Goal: Transaction & Acquisition: Download file/media

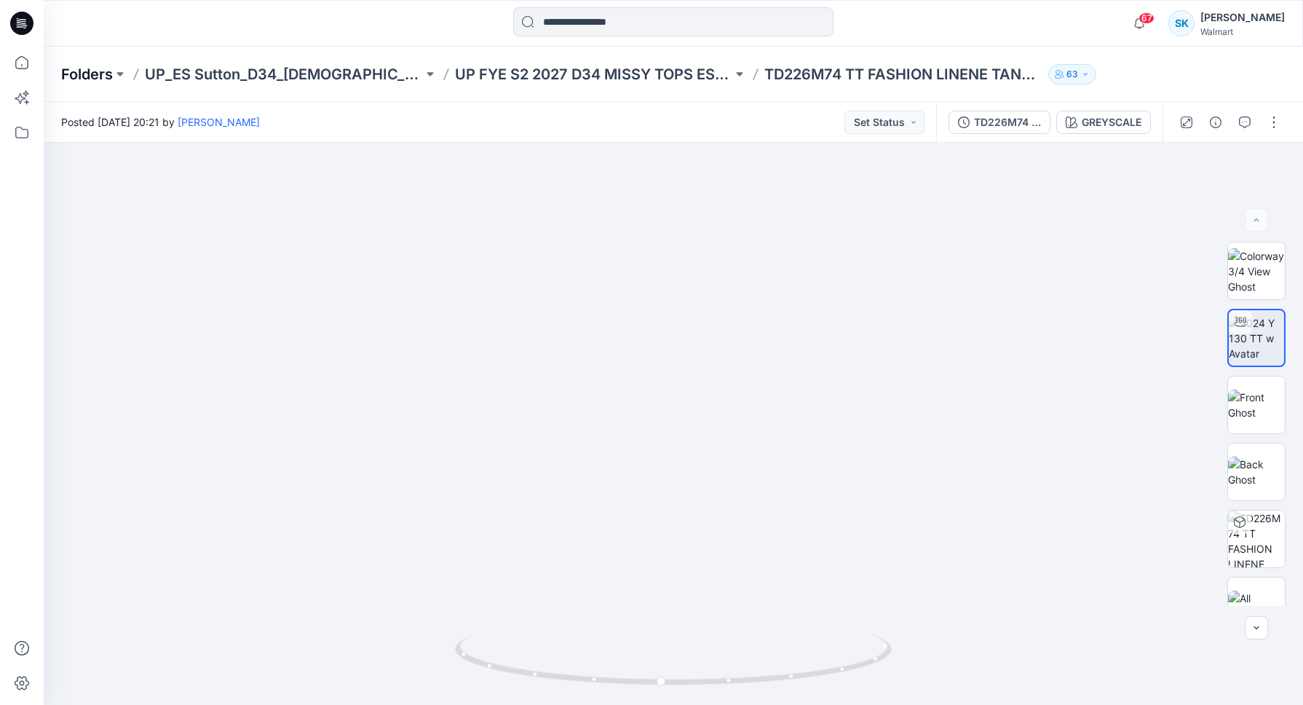
click at [112, 71] on p "Folders" at bounding box center [87, 74] width 52 height 20
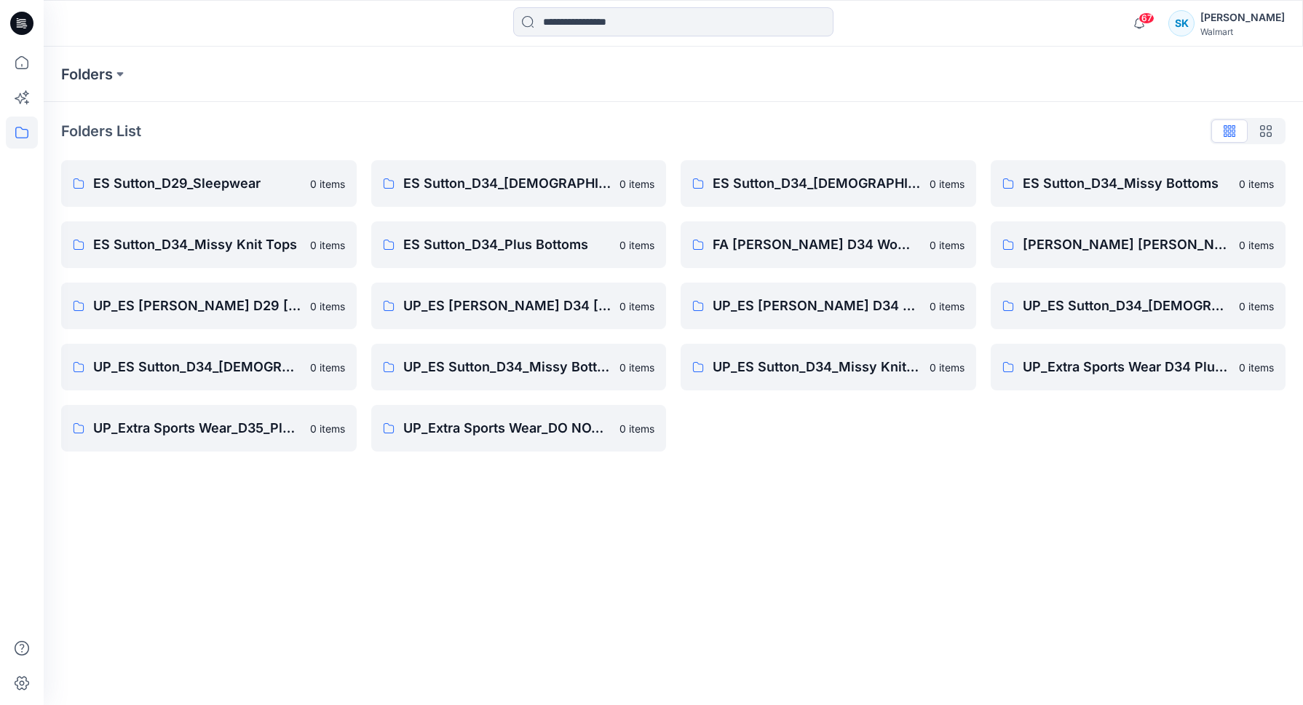
click at [600, 125] on div "Folders List" at bounding box center [673, 130] width 1225 height 23
click at [593, 126] on div "Folders List" at bounding box center [673, 130] width 1225 height 23
click at [598, 129] on div "Folders List" at bounding box center [673, 130] width 1225 height 23
click at [603, 129] on div "Folders List" at bounding box center [673, 130] width 1225 height 23
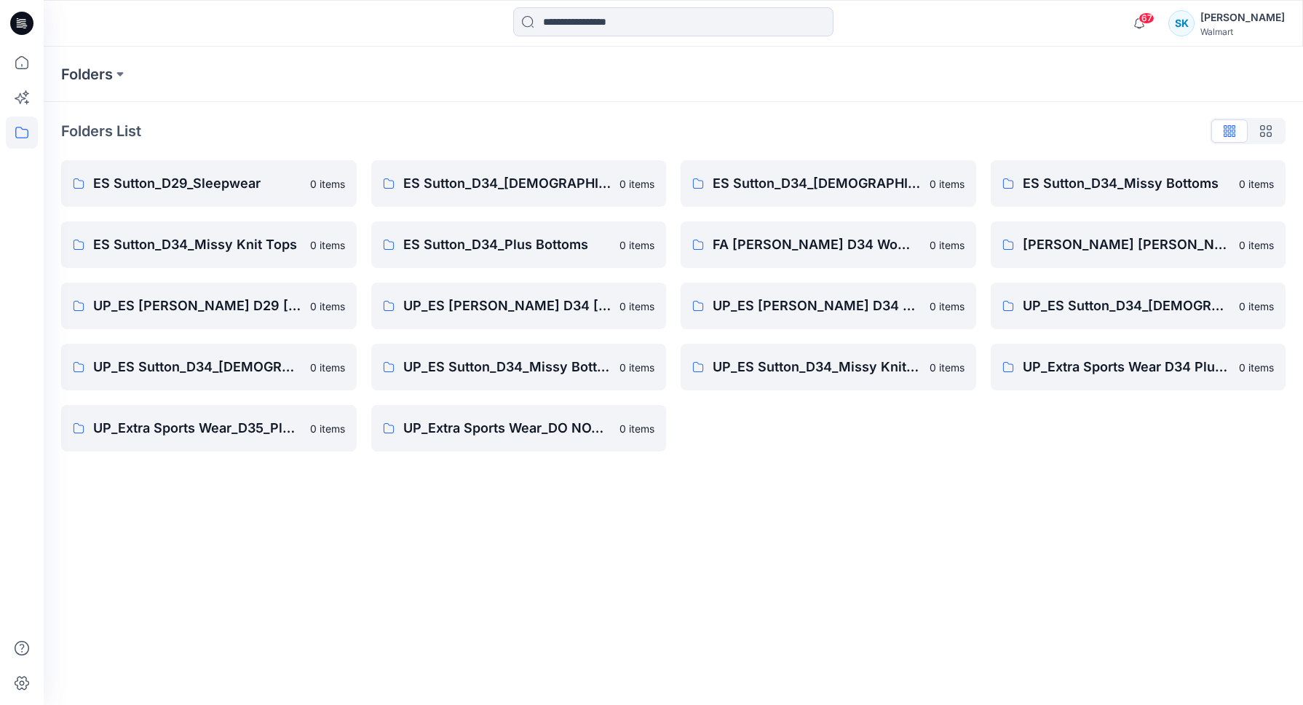
click at [603, 129] on div "Folders List" at bounding box center [673, 130] width 1225 height 23
click at [604, 130] on div "Folders List" at bounding box center [673, 130] width 1225 height 23
click at [603, 129] on div "Folders List" at bounding box center [673, 130] width 1225 height 23
click at [572, 130] on div "Folders List" at bounding box center [673, 130] width 1225 height 23
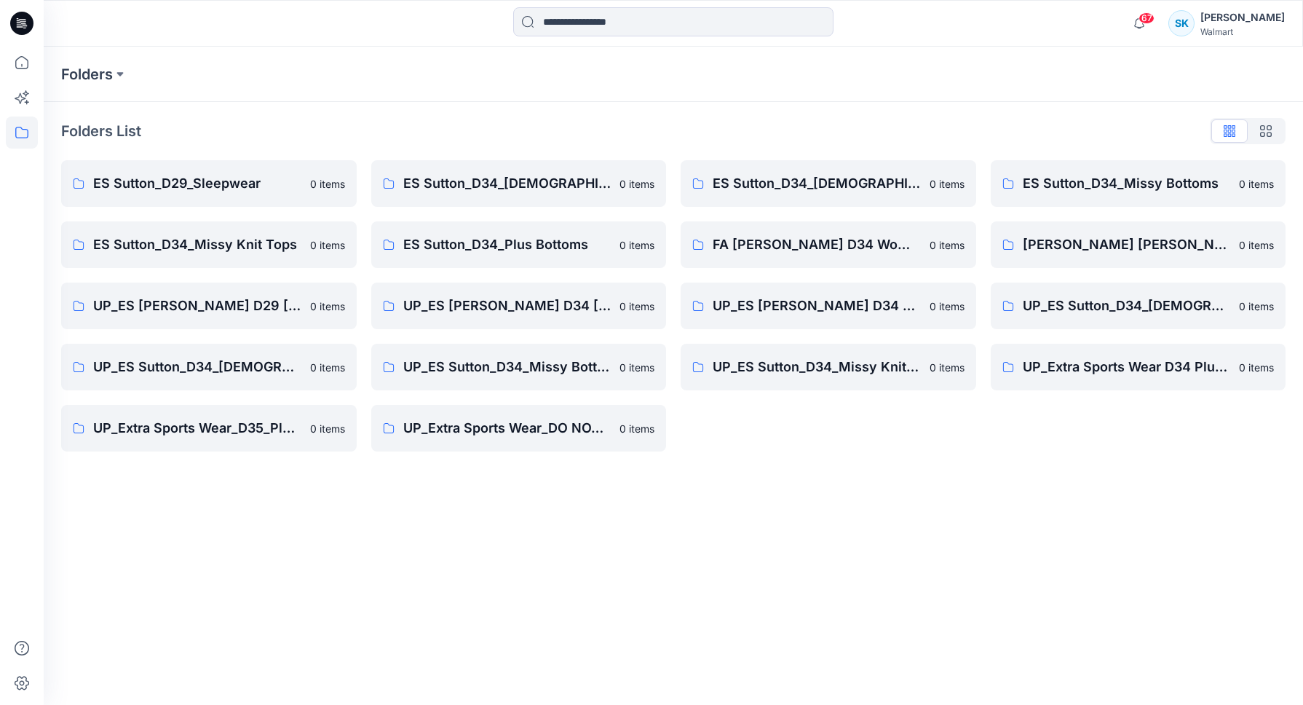
click at [627, 117] on div "Folders List ES Sutton_D29_Sleepwear 0 items ES Sutton_D34_Missy Knit Tops 0 it…" at bounding box center [674, 285] width 1260 height 367
click at [639, 129] on div "Folders List" at bounding box center [673, 130] width 1225 height 23
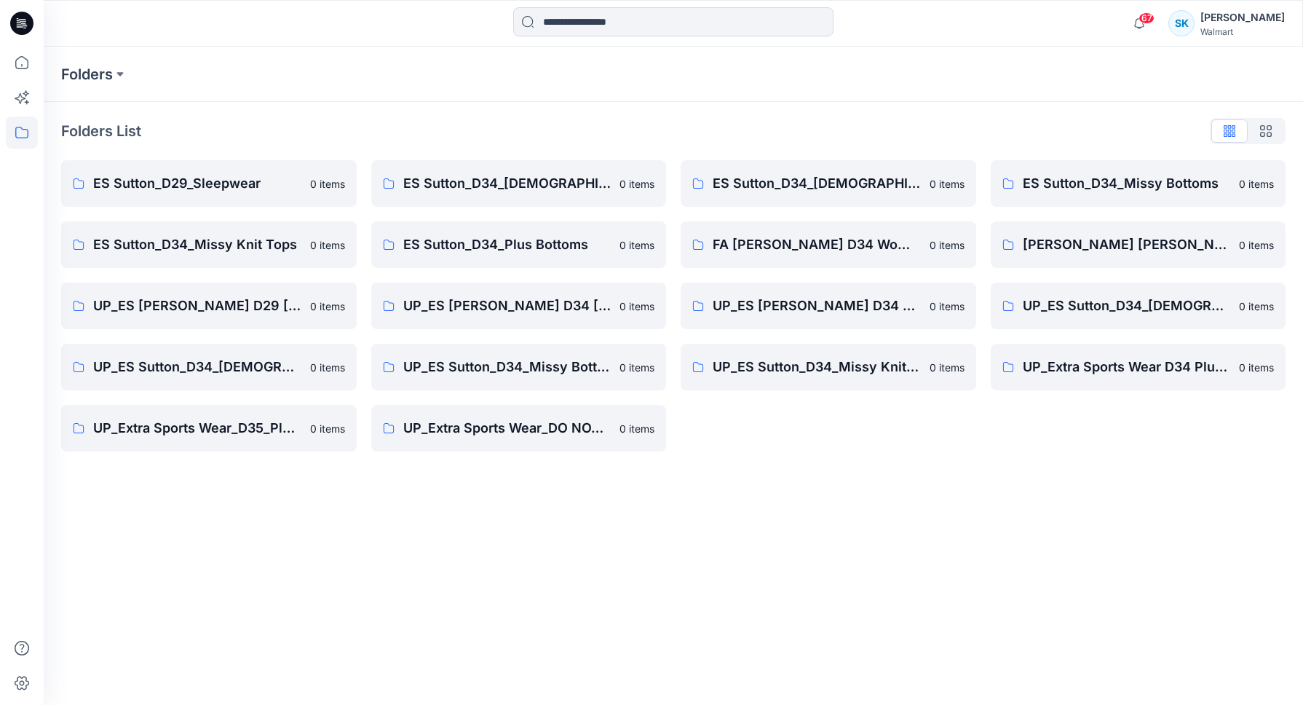
click at [638, 122] on div "Folders List" at bounding box center [673, 130] width 1225 height 23
click at [636, 121] on div "Folders List" at bounding box center [673, 130] width 1225 height 23
click at [650, 123] on div "Folders List" at bounding box center [673, 130] width 1225 height 23
click at [634, 119] on div "Folders List" at bounding box center [673, 130] width 1225 height 23
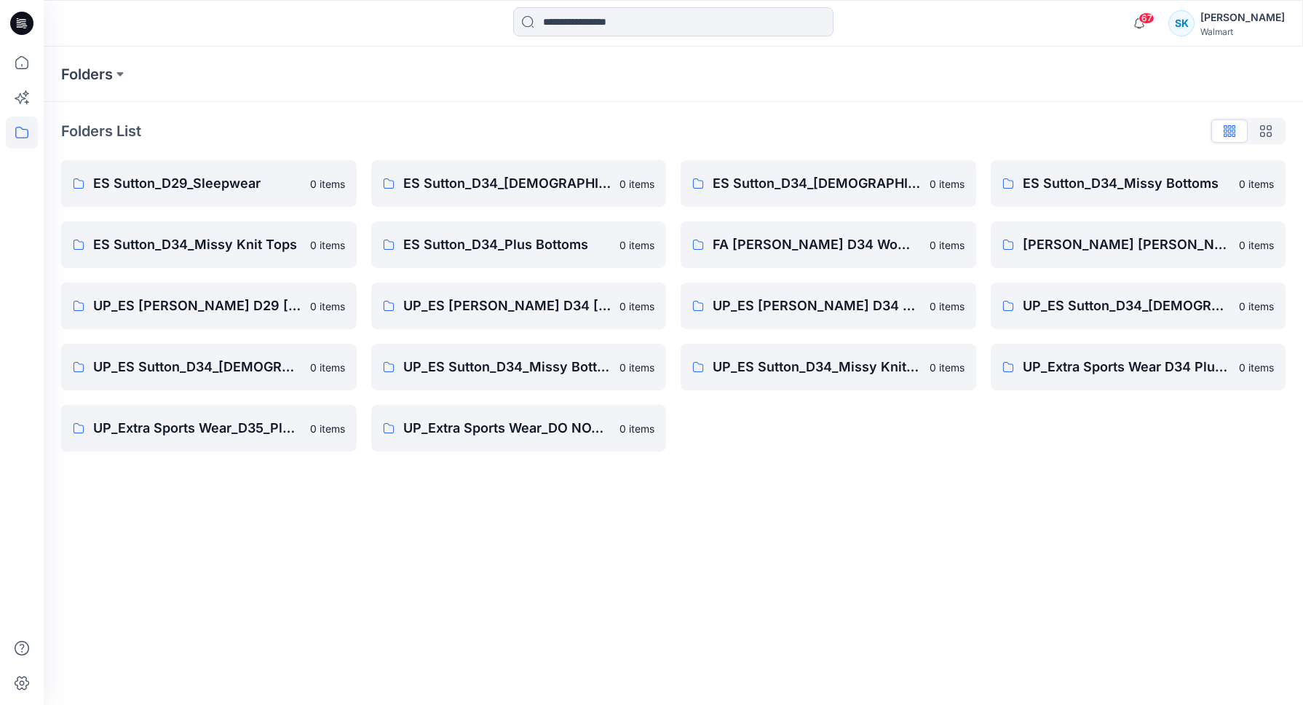
click at [650, 119] on div "Folders List" at bounding box center [673, 130] width 1225 height 23
click at [643, 117] on div "Folders List ES Sutton_D29_Sleepwear 0 items ES Sutton_D34_Missy Knit Tops 0 it…" at bounding box center [674, 285] width 1260 height 367
click at [651, 120] on div "Folders List" at bounding box center [673, 130] width 1225 height 23
click at [650, 119] on div "Folders List" at bounding box center [673, 130] width 1225 height 23
click at [655, 123] on div "Folders List" at bounding box center [673, 130] width 1225 height 23
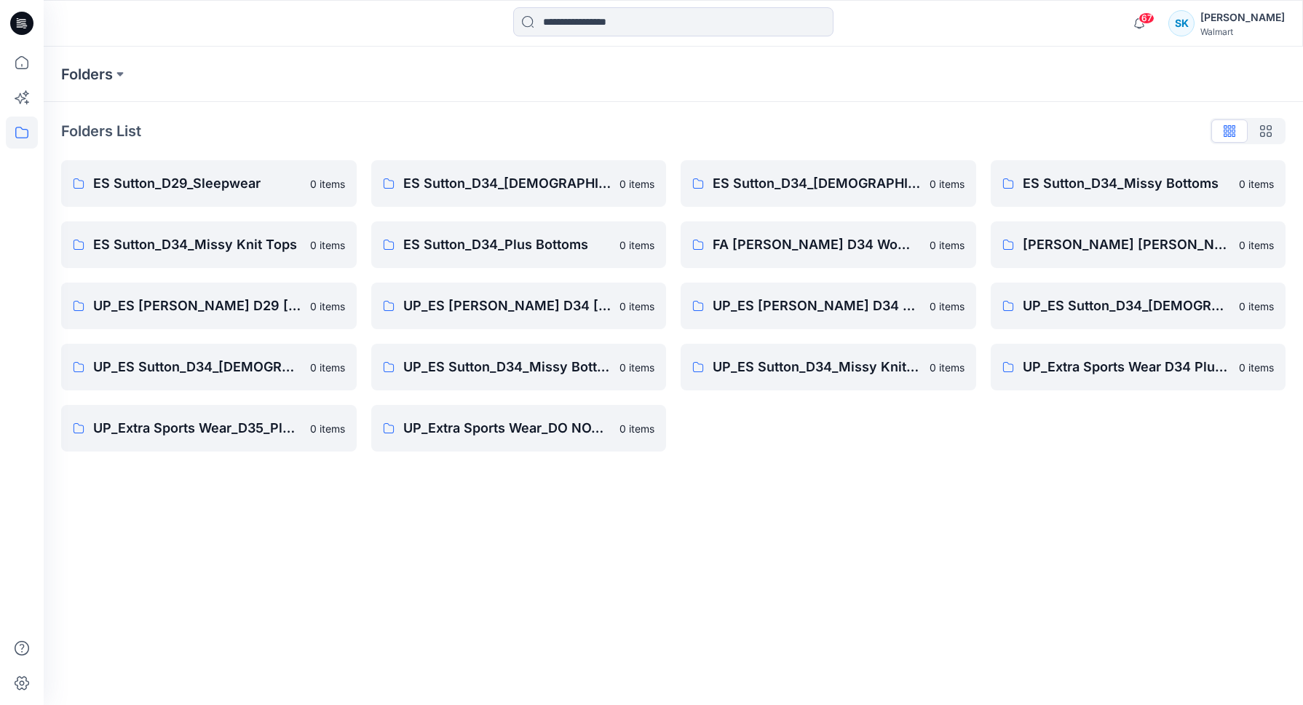
click at [655, 123] on div "Folders List" at bounding box center [673, 130] width 1225 height 23
click at [661, 125] on div "Folders List" at bounding box center [673, 130] width 1225 height 23
click at [668, 123] on div "Folders List" at bounding box center [673, 130] width 1225 height 23
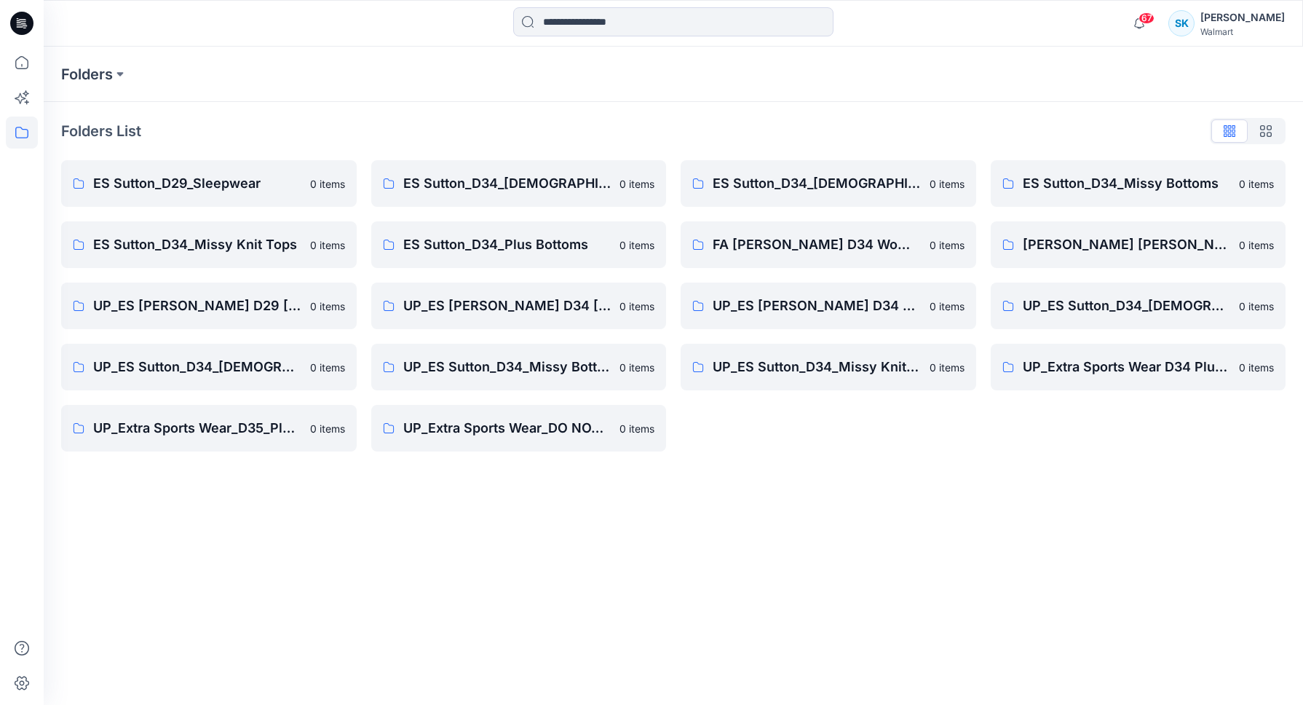
click at [667, 123] on div "Folders List" at bounding box center [673, 130] width 1225 height 23
click at [672, 125] on div "Folders List" at bounding box center [673, 130] width 1225 height 23
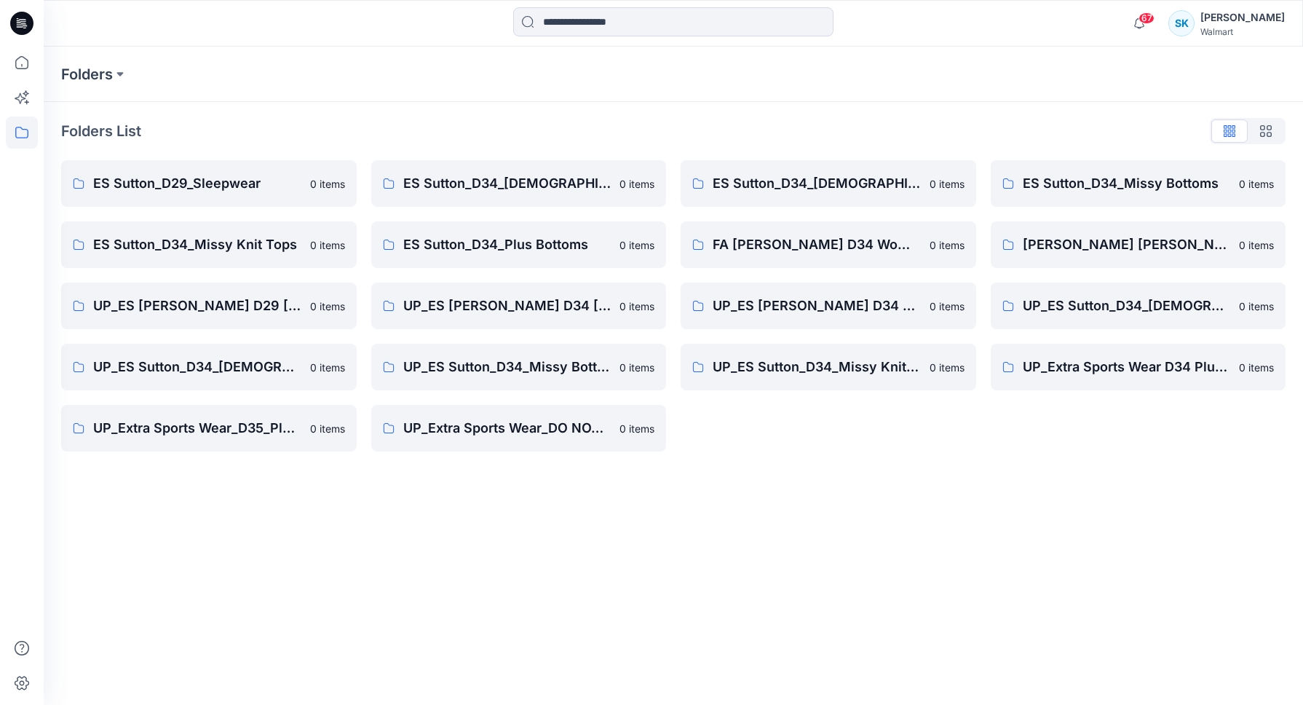
click at [691, 127] on div "Folders List" at bounding box center [673, 130] width 1225 height 23
click at [706, 114] on div "Folders List ES Sutton_D29_Sleepwear 0 items ES Sutton_D34_Missy Knit Tops 0 it…" at bounding box center [674, 285] width 1260 height 367
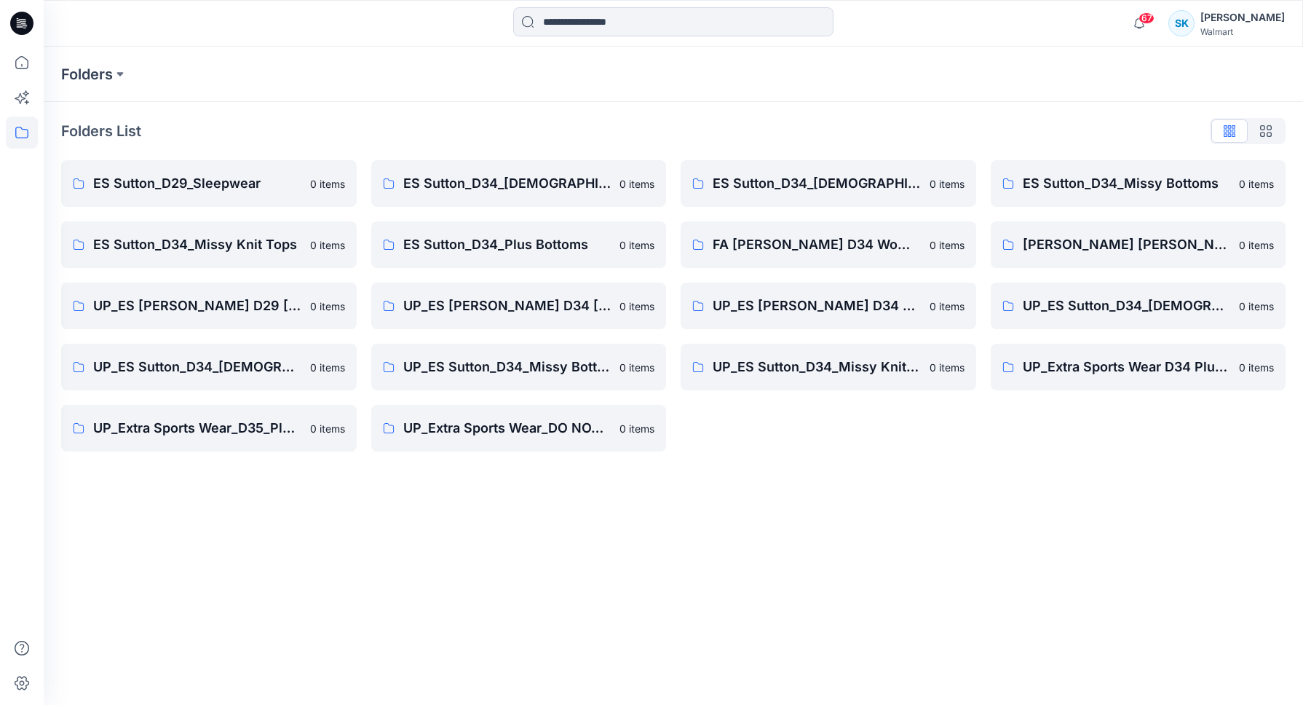
click at [711, 119] on div "Folders List" at bounding box center [673, 130] width 1225 height 23
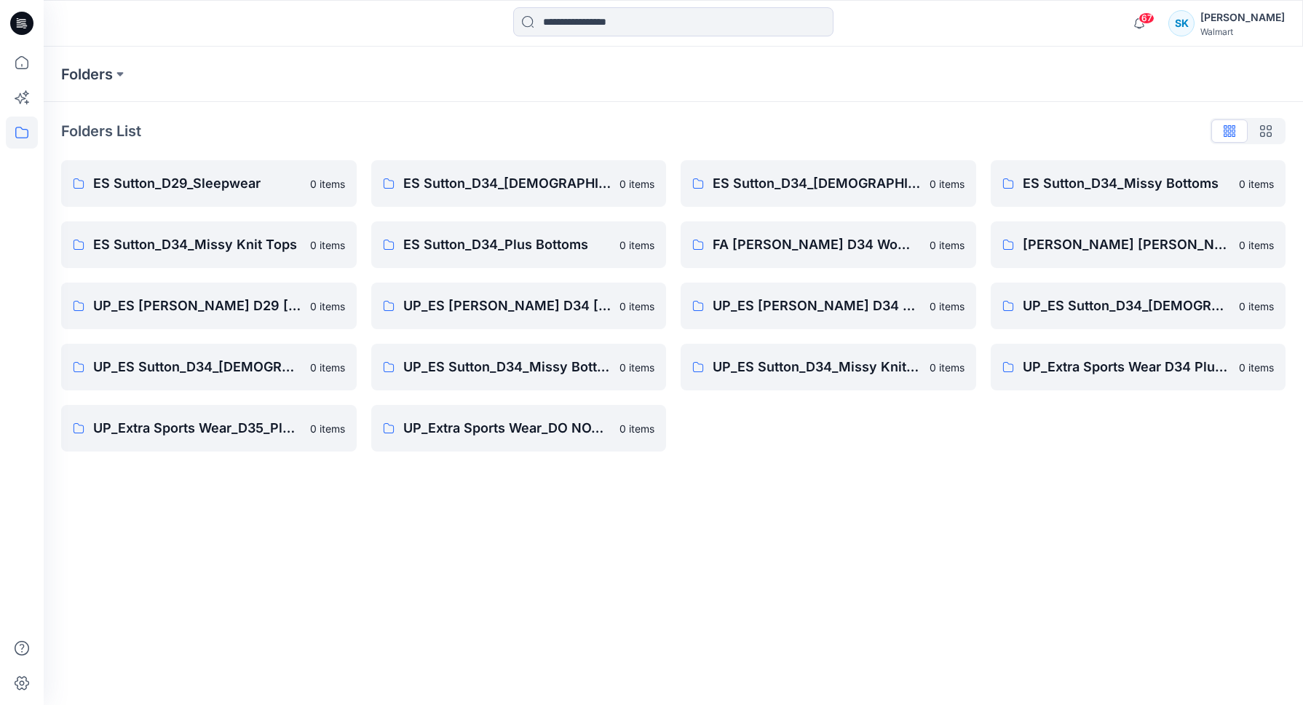
click at [711, 119] on div "Folders List" at bounding box center [673, 130] width 1225 height 23
click at [713, 122] on div "Folders List" at bounding box center [673, 130] width 1225 height 23
click at [743, 119] on div "Folders List" at bounding box center [673, 130] width 1225 height 23
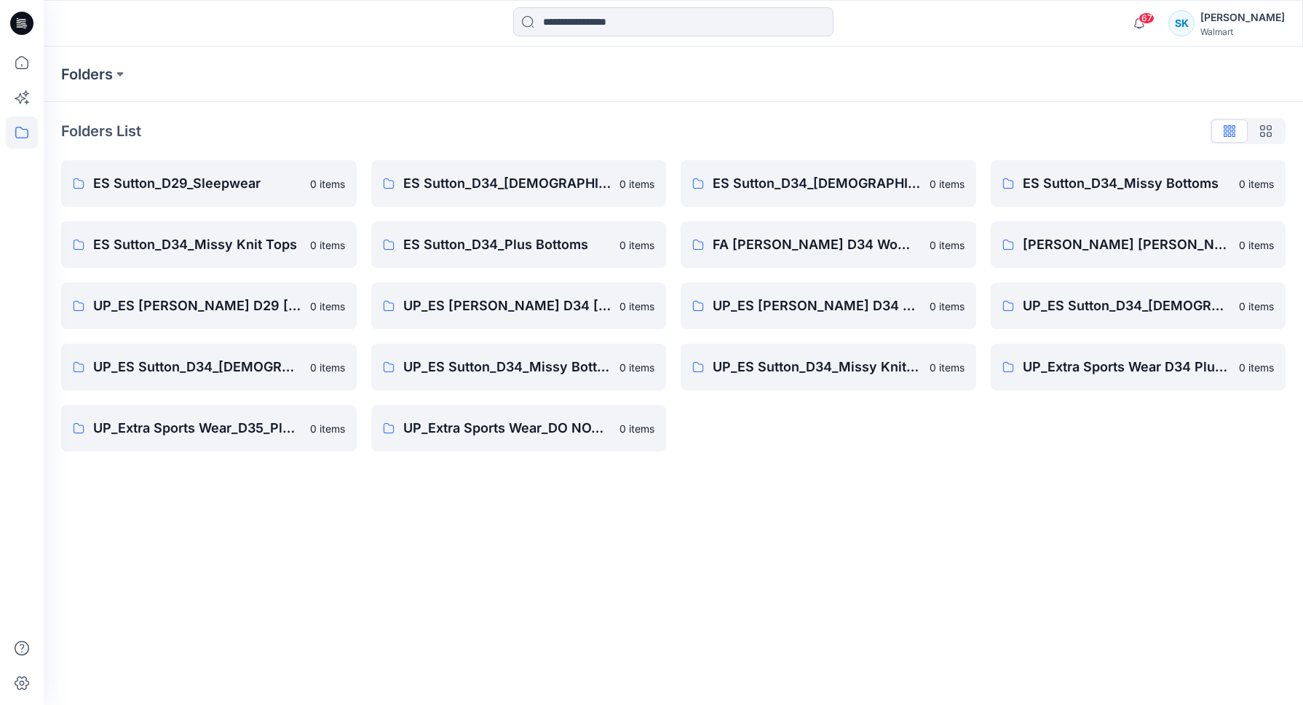
click at [740, 119] on div "Folders List" at bounding box center [673, 130] width 1225 height 23
click at [732, 117] on div "Folders List ES Sutton_D29_Sleepwear 0 items ES Sutton_D34_Missy Knit Tops 0 it…" at bounding box center [674, 285] width 1260 height 367
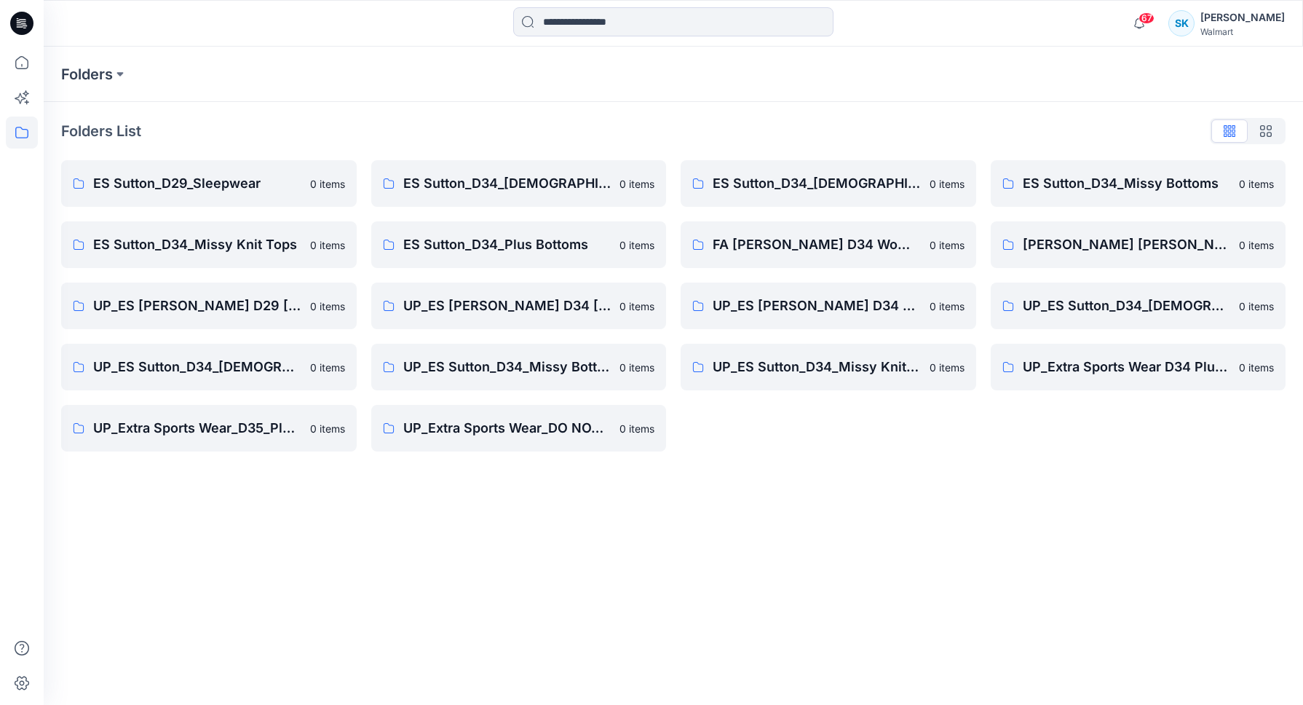
click at [731, 117] on div "Folders List ES Sutton_D29_Sleepwear 0 items ES Sutton_D34_Missy Knit Tops 0 it…" at bounding box center [674, 285] width 1260 height 367
click at [751, 117] on div "Folders List ES Sutton_D29_Sleepwear 0 items ES Sutton_D34_Missy Knit Tops 0 it…" at bounding box center [674, 285] width 1260 height 367
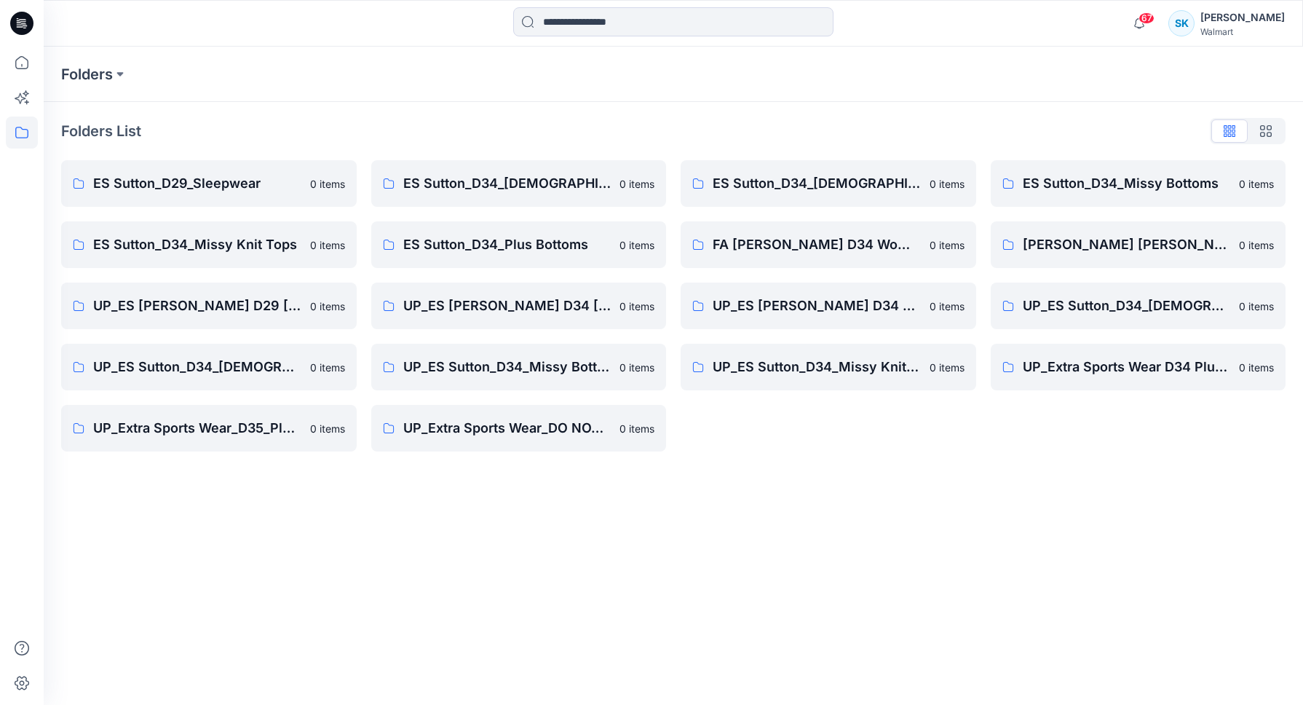
click at [751, 117] on div "Folders List ES Sutton_D29_Sleepwear 0 items ES Sutton_D34_Missy Knit Tops 0 it…" at bounding box center [674, 285] width 1260 height 367
click at [751, 118] on div "Folders List ES Sutton_D29_Sleepwear 0 items ES Sutton_D34_Missy Knit Tops 0 it…" at bounding box center [674, 285] width 1260 height 367
click at [751, 117] on div "Folders List ES Sutton_D29_Sleepwear 0 items ES Sutton_D34_Missy Knit Tops 0 it…" at bounding box center [674, 285] width 1260 height 367
click at [751, 114] on div "Folders List ES Sutton_D29_Sleepwear 0 items ES Sutton_D34_Missy Knit Tops 0 it…" at bounding box center [674, 285] width 1260 height 367
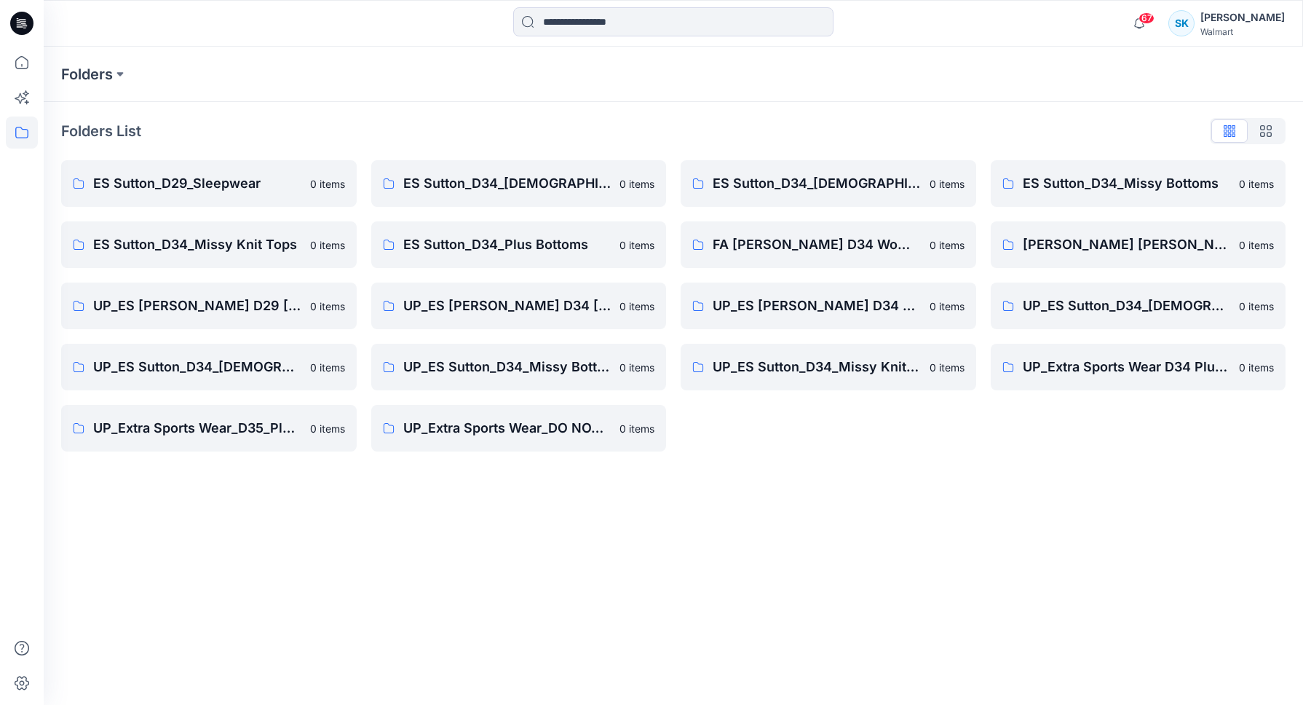
click at [751, 114] on div "Folders List ES Sutton_D29_Sleepwear 0 items ES Sutton_D34_Missy Knit Tops 0 it…" at bounding box center [674, 285] width 1260 height 367
click at [385, 128] on div "Folders List" at bounding box center [673, 130] width 1225 height 23
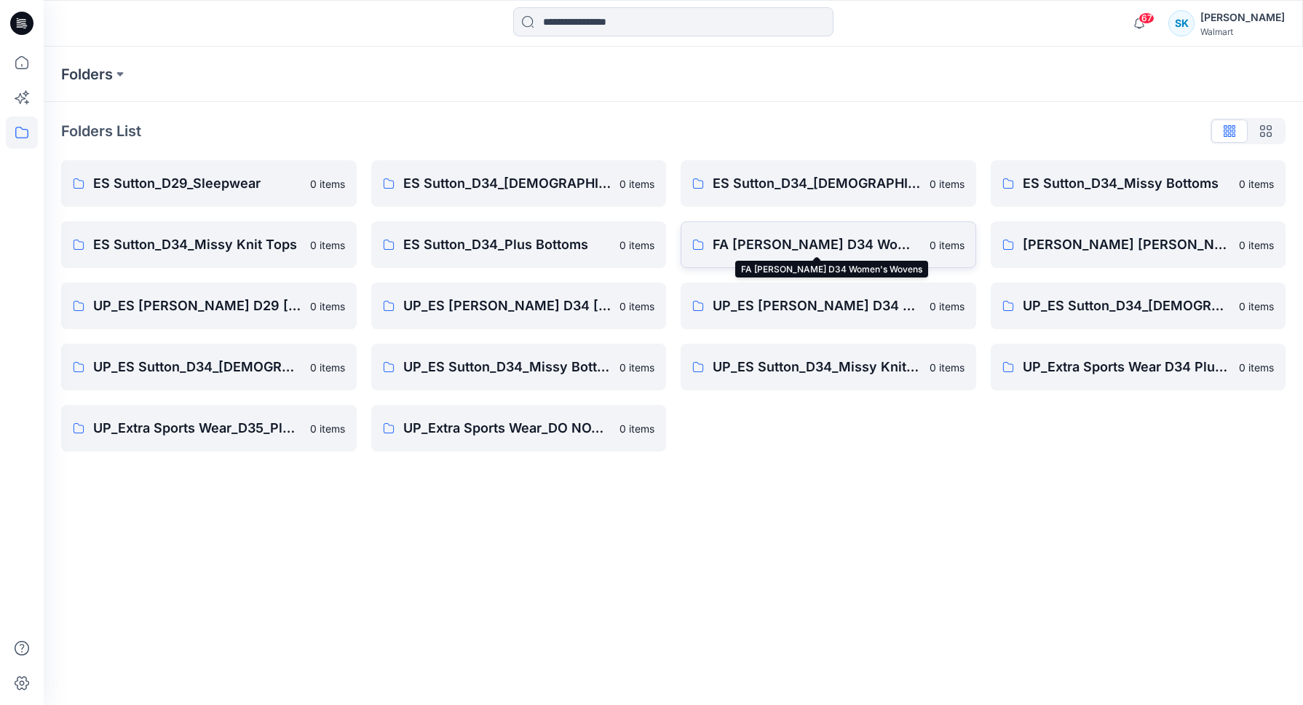
click at [802, 246] on p "FA [PERSON_NAME] D34 Women's Wovens" at bounding box center [817, 244] width 208 height 20
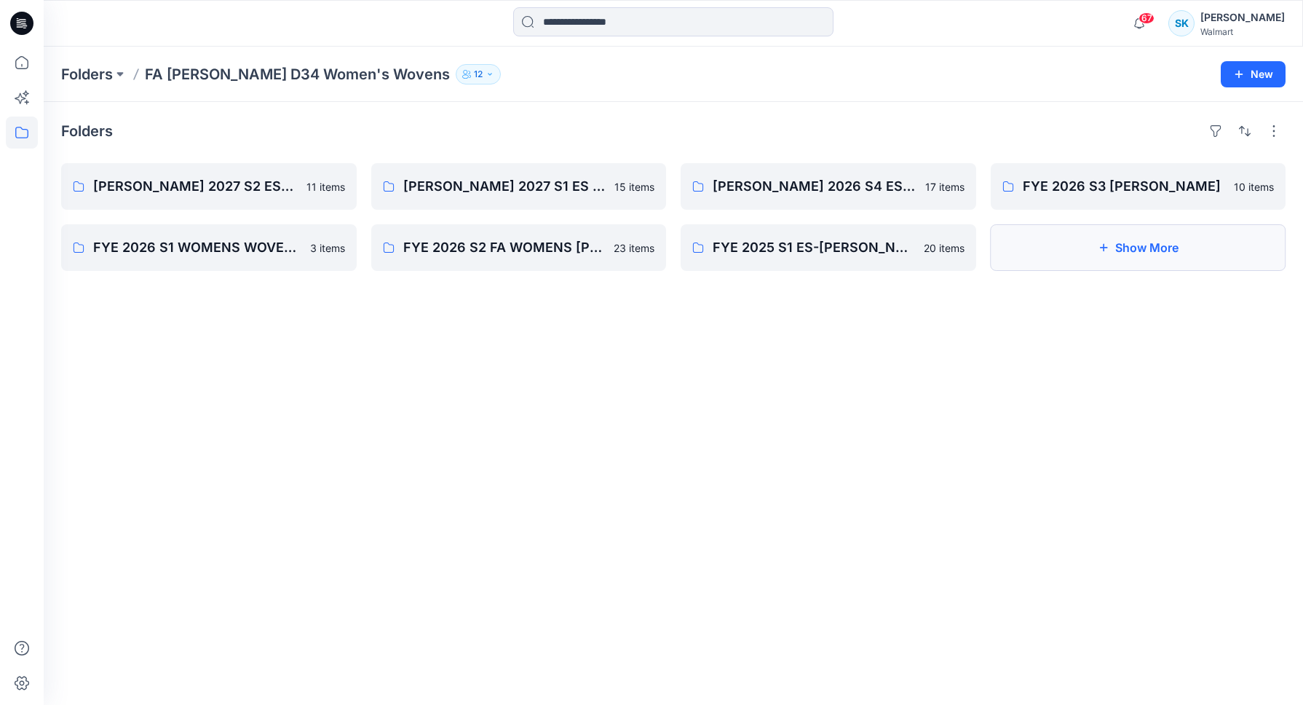
click at [1086, 253] on button "Show More" at bounding box center [1139, 247] width 296 height 47
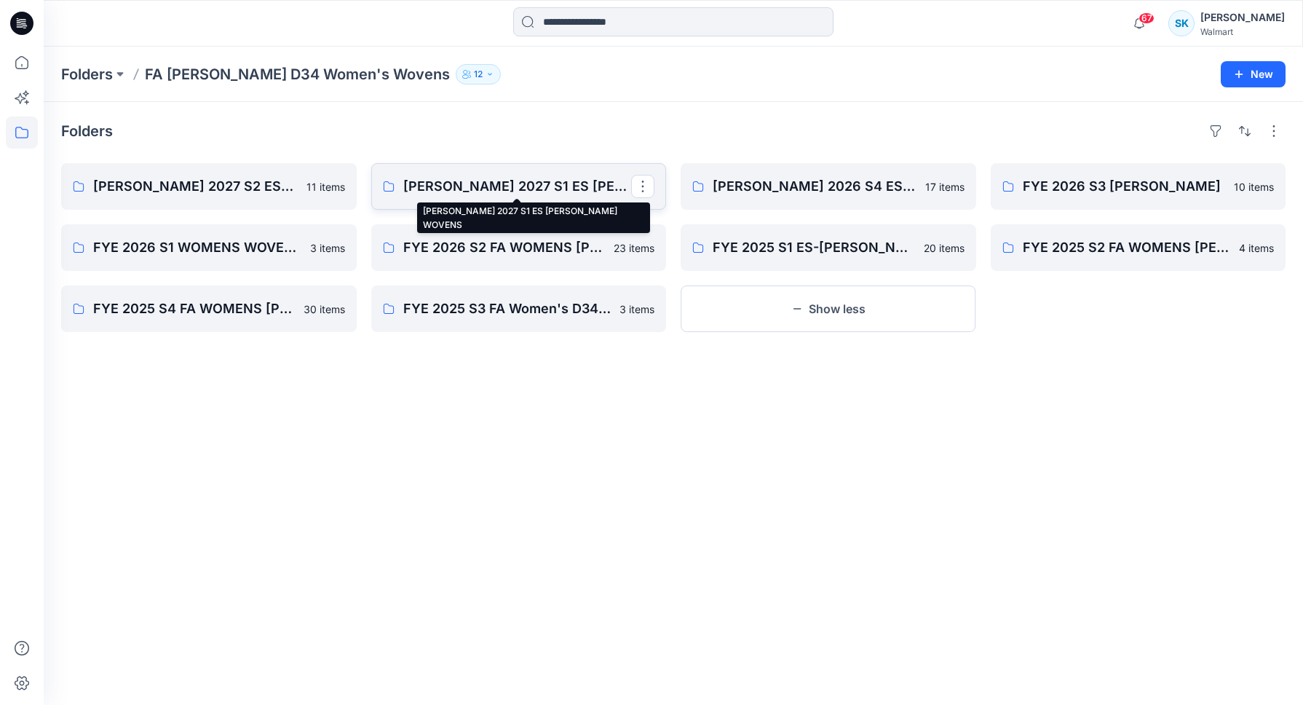
click at [521, 184] on p "[PERSON_NAME] 2027 S1 ES [PERSON_NAME] WOVENS" at bounding box center [517, 186] width 229 height 20
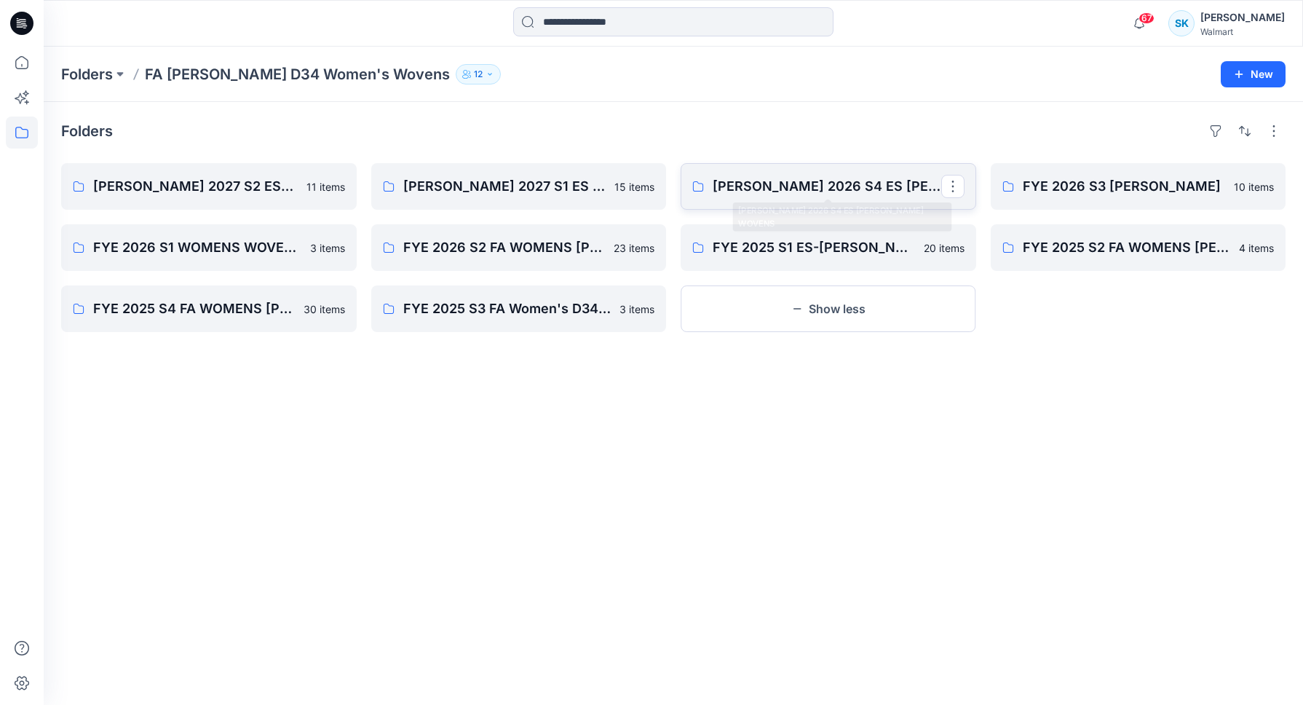
click at [835, 177] on p "[PERSON_NAME] 2026 S4 ES [PERSON_NAME] WOVENS" at bounding box center [827, 186] width 229 height 20
click at [258, 195] on p "[PERSON_NAME] 2027 S2 ESSUTTON MISSY WOVENS" at bounding box center [207, 186] width 229 height 20
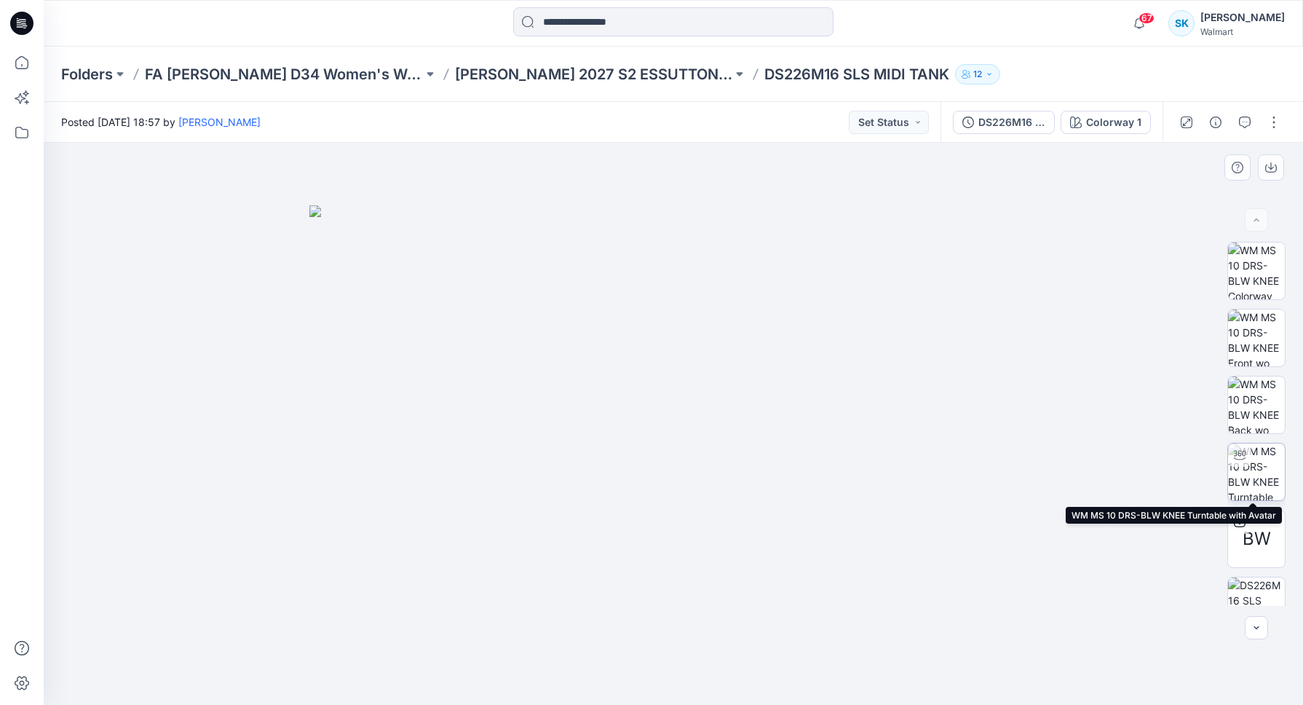
click at [1258, 459] on img at bounding box center [1256, 471] width 57 height 57
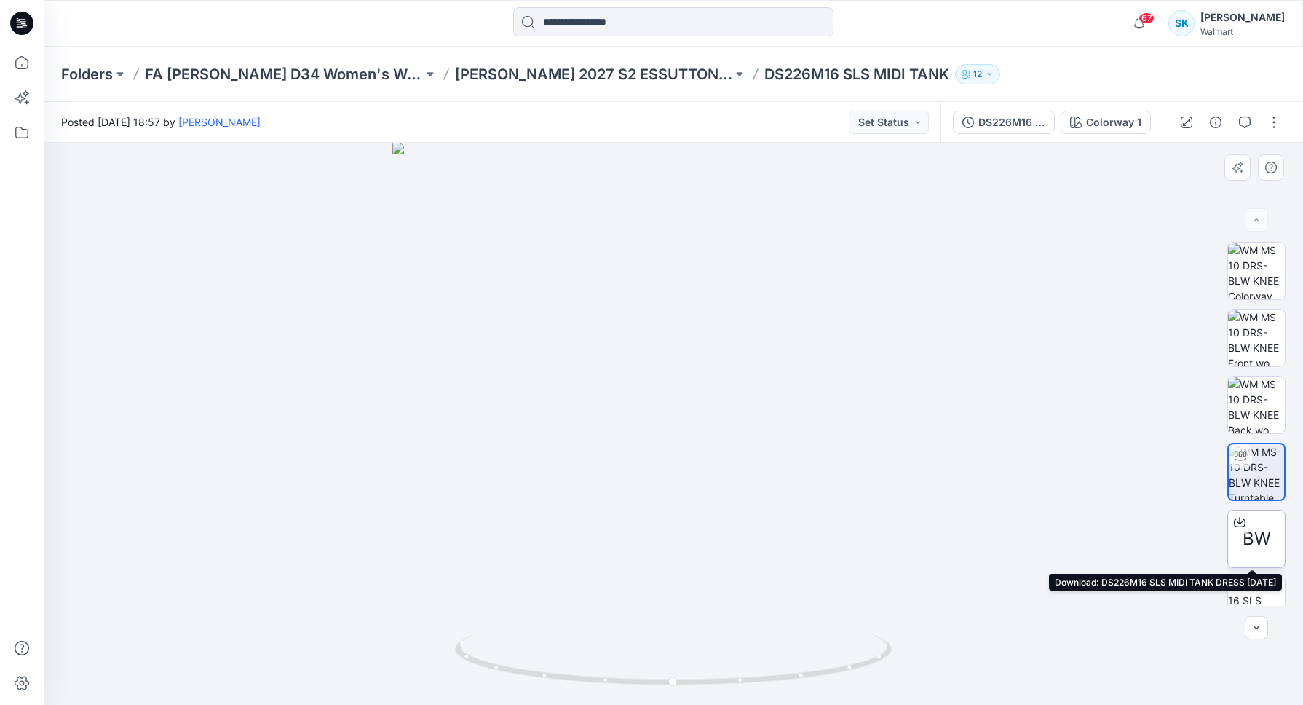
click at [1238, 518] on icon at bounding box center [1240, 522] width 12 height 12
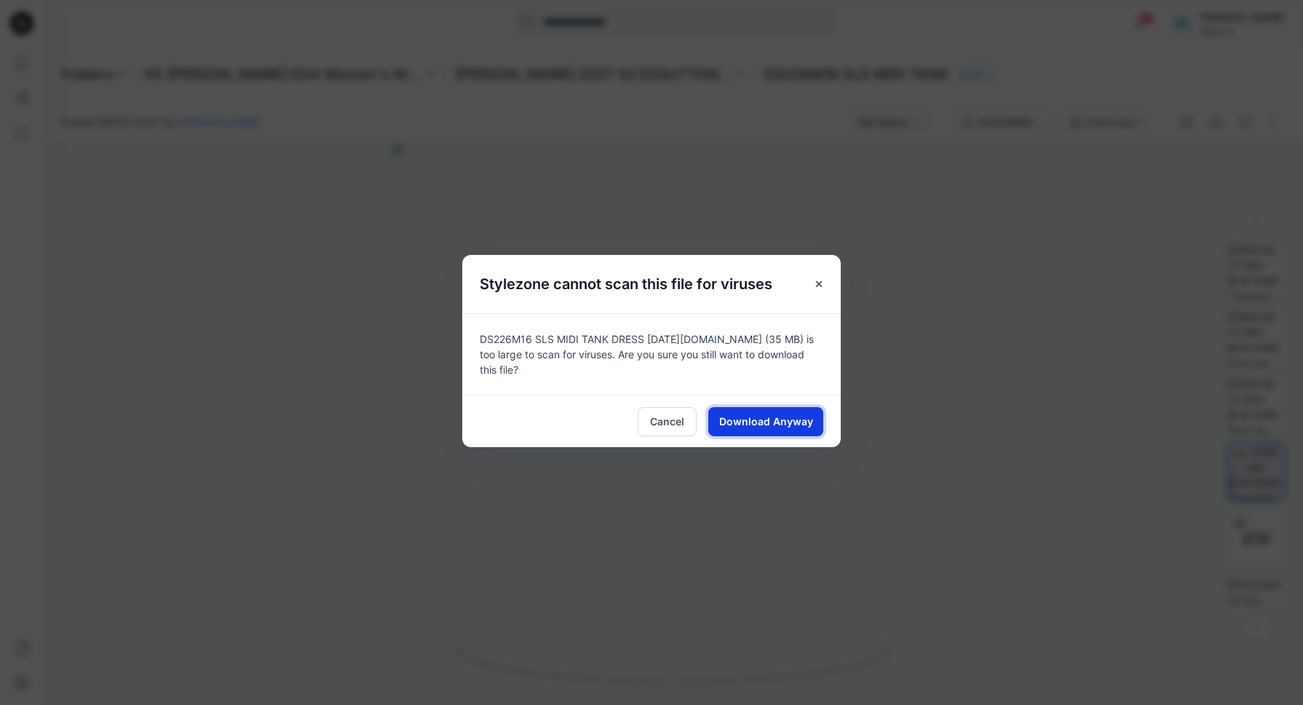
click at [733, 414] on span "Download Anyway" at bounding box center [766, 421] width 94 height 15
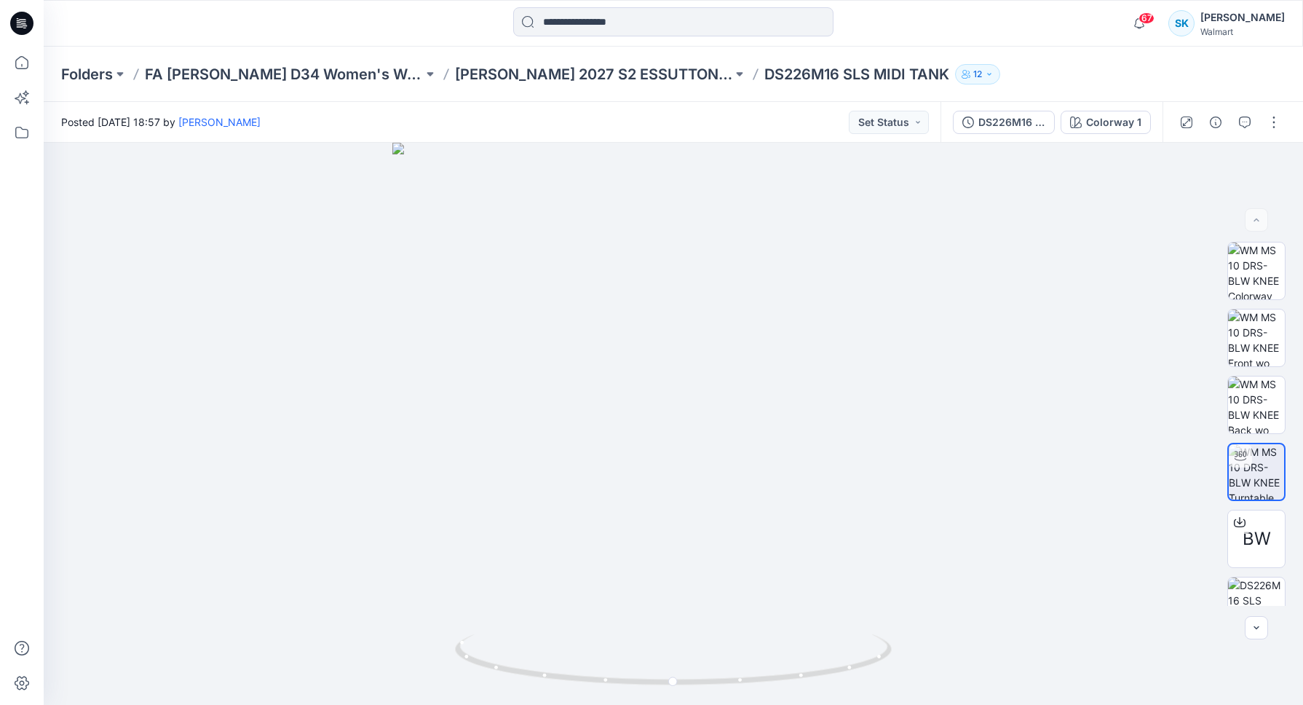
click at [388, 120] on div "Posted Thursday, July 31, 2025 18:57 by Sarah Keep Set Status" at bounding box center [492, 122] width 897 height 40
